Goal: Transaction & Acquisition: Purchase product/service

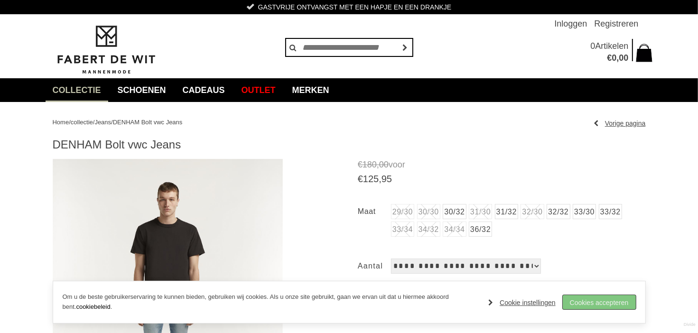
click at [603, 306] on link "Cookies accepteren" at bounding box center [599, 302] width 73 height 14
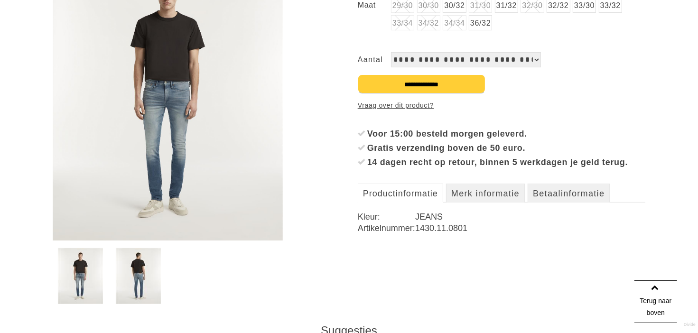
scroll to position [209, 0]
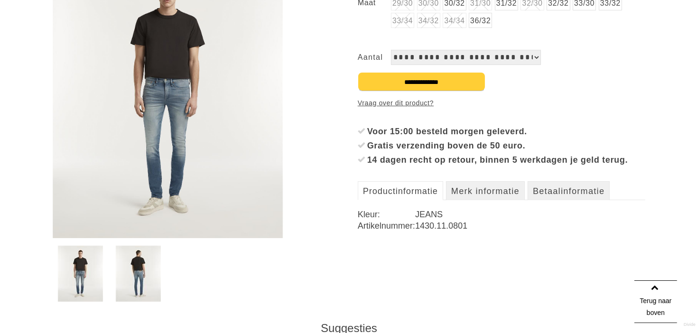
click at [157, 179] on img at bounding box center [168, 94] width 231 height 288
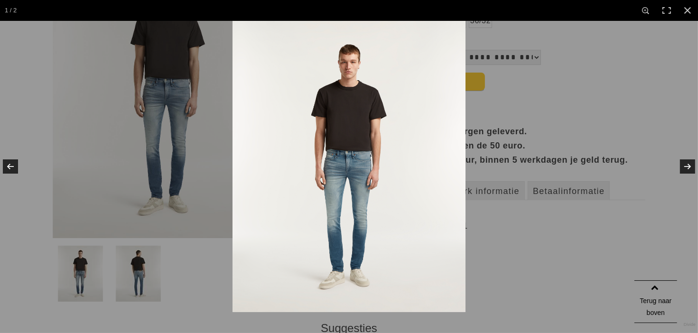
click at [332, 203] on img at bounding box center [349, 167] width 233 height 292
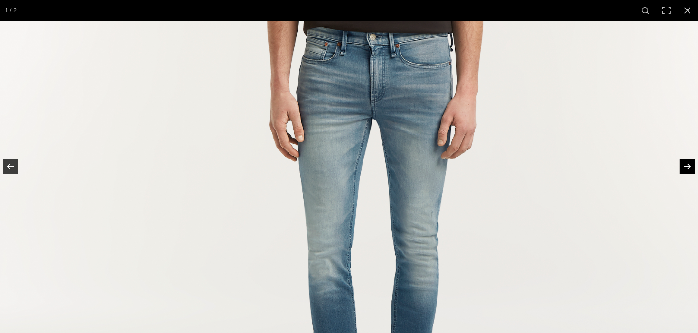
click at [682, 171] on link at bounding box center [681, 166] width 33 height 47
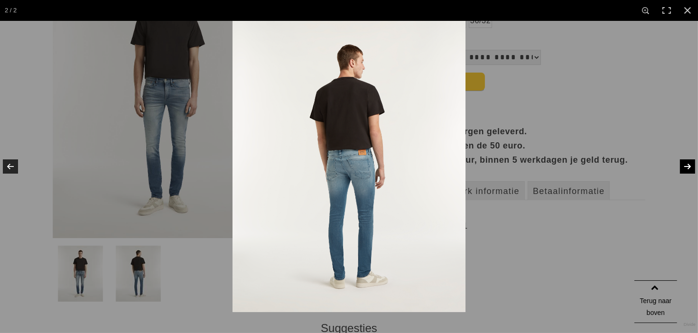
click at [682, 171] on link at bounding box center [681, 166] width 33 height 47
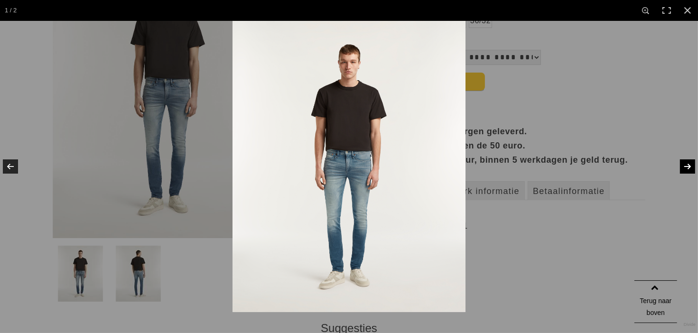
click at [682, 171] on link at bounding box center [681, 166] width 33 height 47
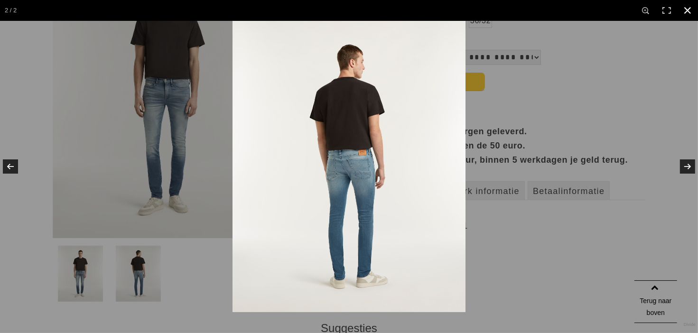
click at [686, 12] on link at bounding box center [688, 10] width 21 height 21
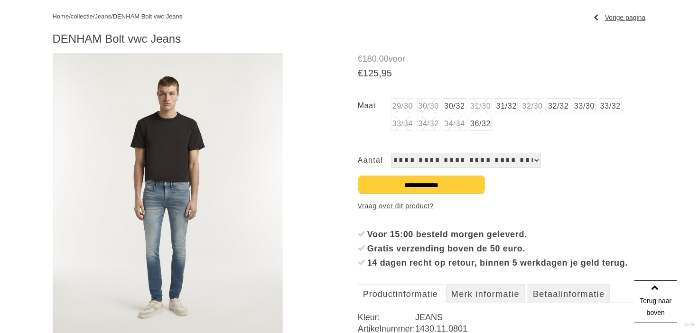
scroll to position [99, 0]
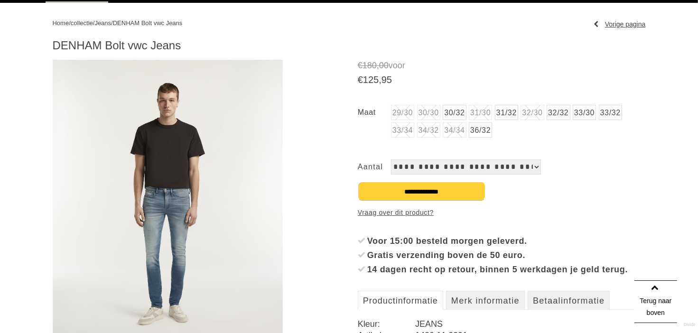
click at [570, 113] on link "32/32" at bounding box center [558, 112] width 23 height 15
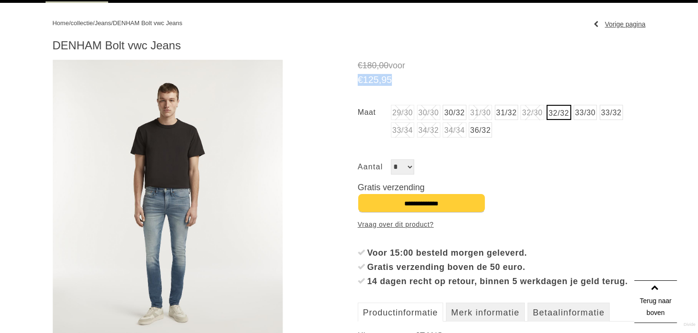
drag, startPoint x: 396, startPoint y: 82, endPoint x: 361, endPoint y: 84, distance: 34.7
click at [361, 84] on span "€ 125 , 95" at bounding box center [502, 80] width 288 height 12
drag, startPoint x: 361, startPoint y: 84, endPoint x: 348, endPoint y: 96, distance: 17.8
click at [348, 96] on article "DENHAM Bolt vwc Jeans € 180 ," at bounding box center [349, 234] width 593 height 393
click at [182, 230] on img at bounding box center [168, 204] width 231 height 288
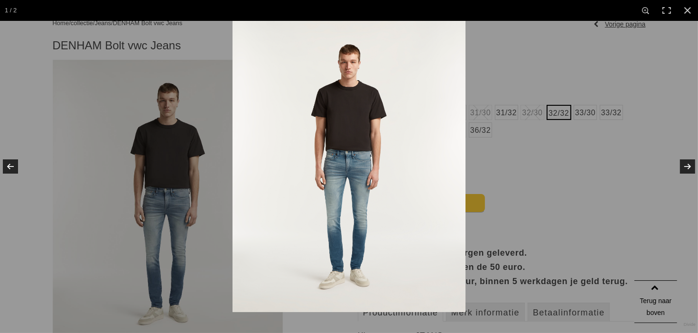
click at [340, 212] on img at bounding box center [349, 167] width 233 height 292
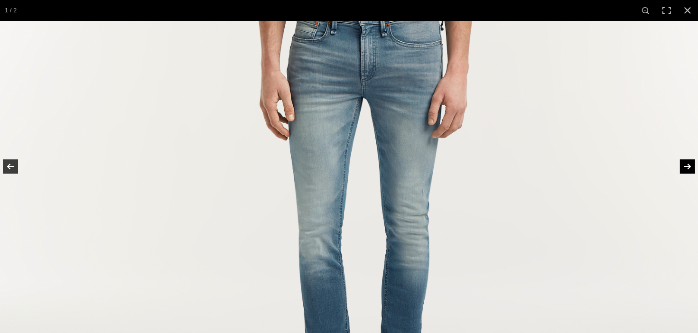
click at [686, 164] on link at bounding box center [681, 166] width 33 height 47
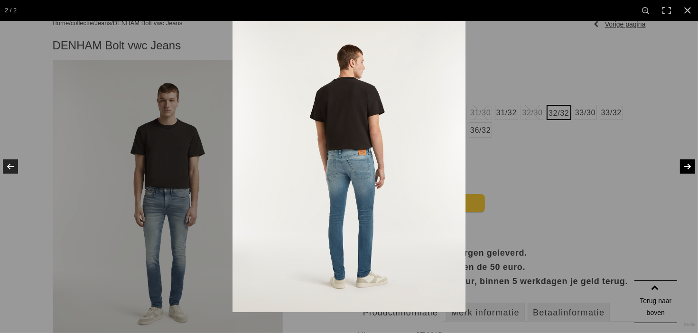
click at [686, 164] on link at bounding box center [681, 166] width 33 height 47
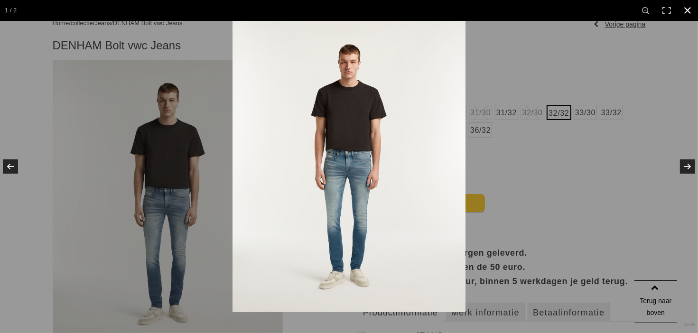
click at [692, 10] on link at bounding box center [688, 10] width 21 height 21
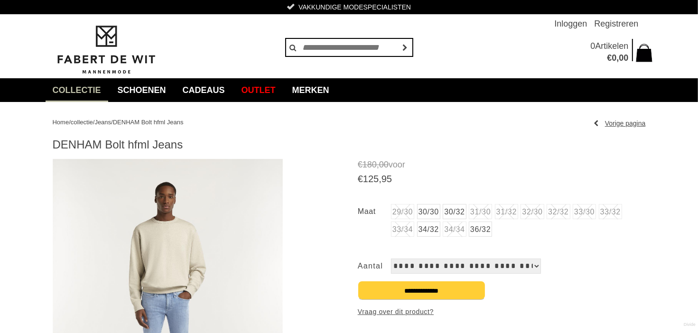
click at [162, 308] on img at bounding box center [168, 303] width 231 height 288
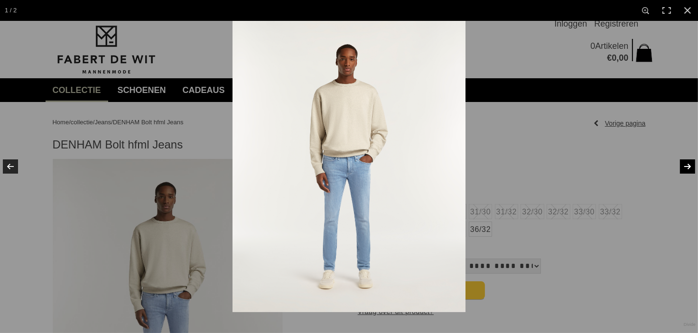
click at [688, 170] on link at bounding box center [681, 166] width 33 height 47
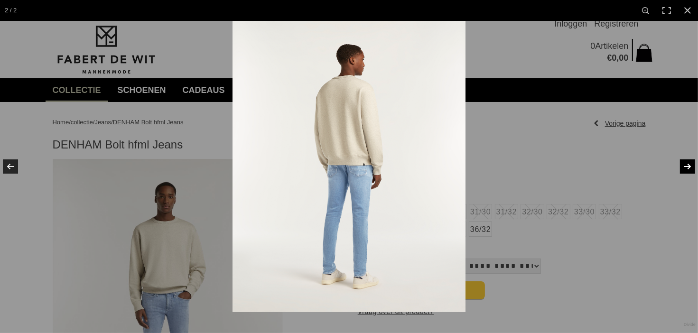
click at [687, 170] on link at bounding box center [681, 166] width 33 height 47
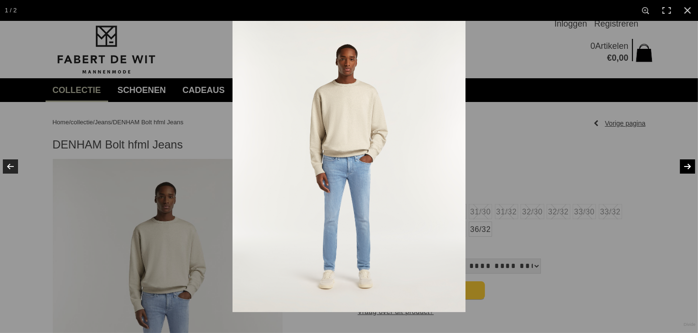
click at [687, 170] on link at bounding box center [681, 166] width 33 height 47
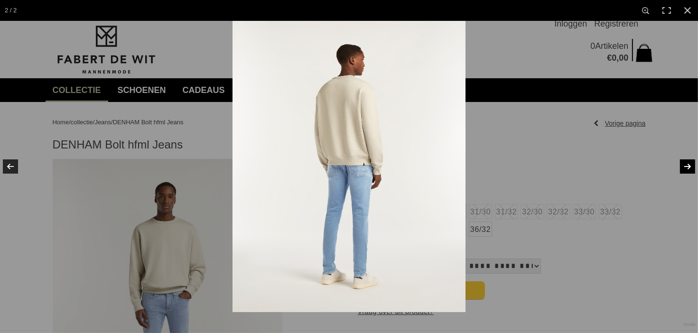
click at [687, 170] on link at bounding box center [681, 166] width 33 height 47
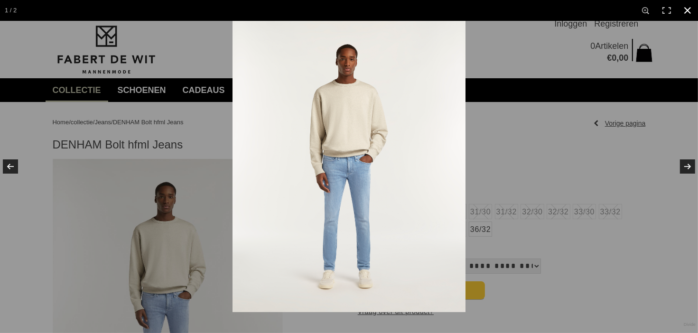
click at [689, 15] on link at bounding box center [688, 10] width 21 height 21
